Goal: Transaction & Acquisition: Book appointment/travel/reservation

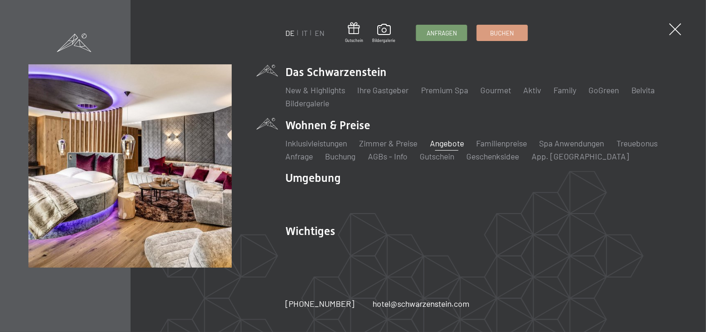
click at [453, 143] on link "Angebote" at bounding box center [447, 143] width 34 height 10
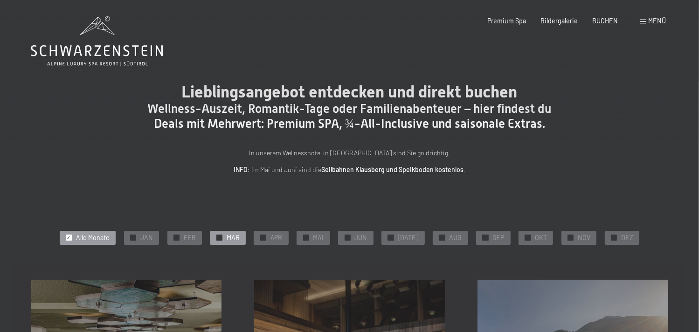
click at [222, 235] on div at bounding box center [219, 238] width 6 height 6
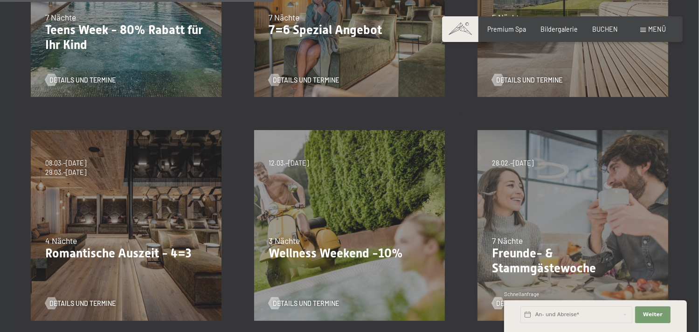
scroll to position [420, 0]
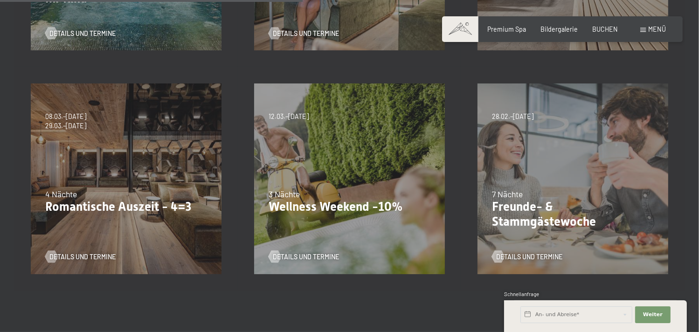
click at [557, 179] on div "28.02.–08.03.2026 7 Nächte Freunde- & Stammgästewoche Details und Termine" at bounding box center [572, 178] width 223 height 223
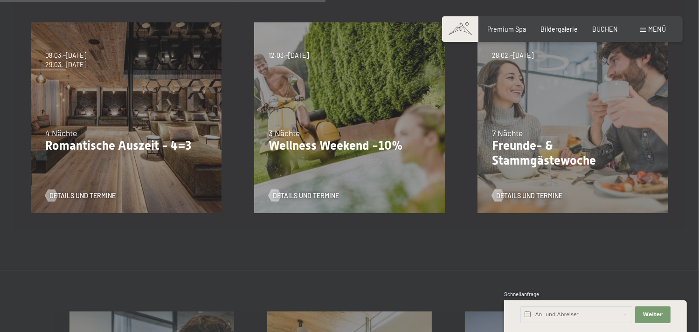
scroll to position [466, 0]
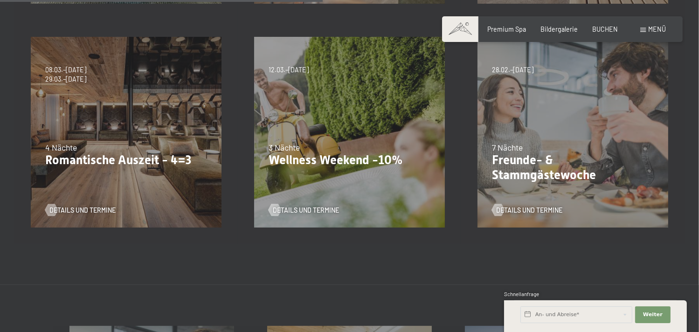
click at [556, 134] on div "28.02.–08.03.2026 7 Nächte Freunde- & Stammgästewoche Details und Termine" at bounding box center [572, 132] width 223 height 223
click at [540, 163] on p "Freunde- & Stammgästewoche" at bounding box center [573, 167] width 162 height 29
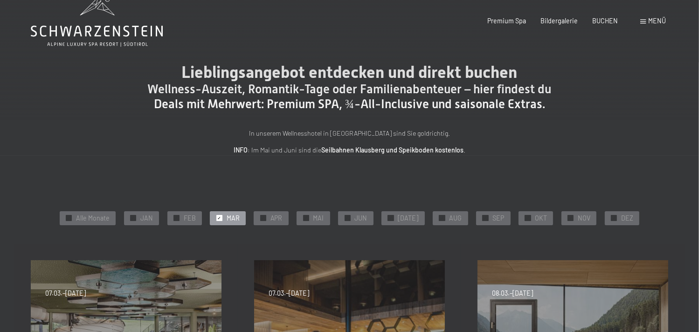
scroll to position [0, 0]
